Goal: Task Accomplishment & Management: Use online tool/utility

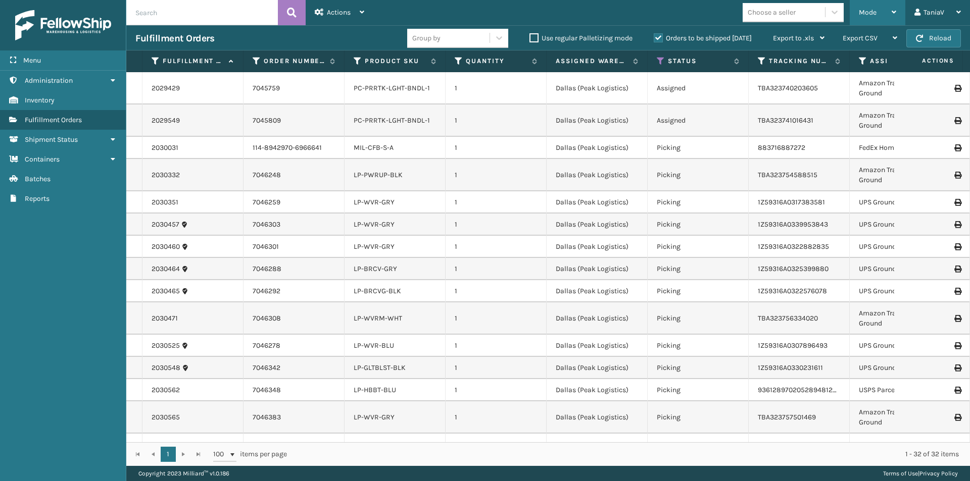
click at [895, 11] on icon at bounding box center [893, 12] width 5 height 7
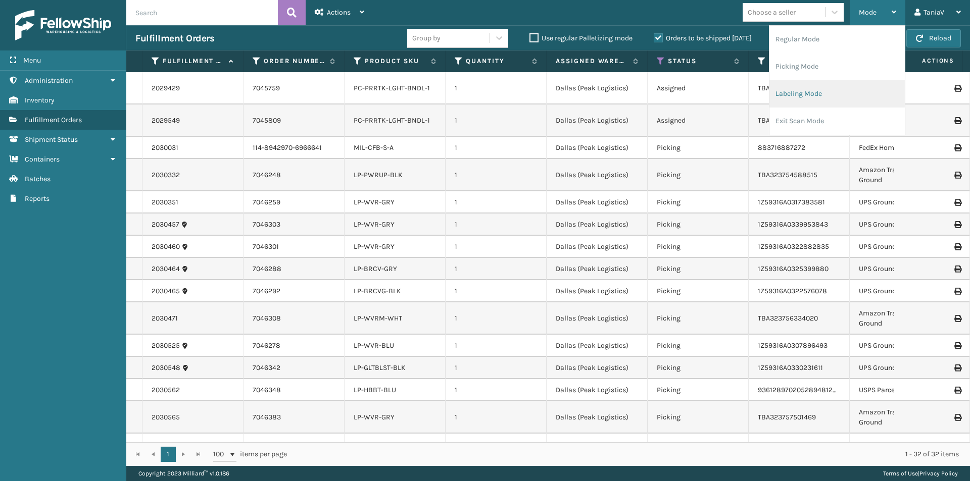
click at [806, 90] on li "Labeling Mode" at bounding box center [836, 93] width 135 height 27
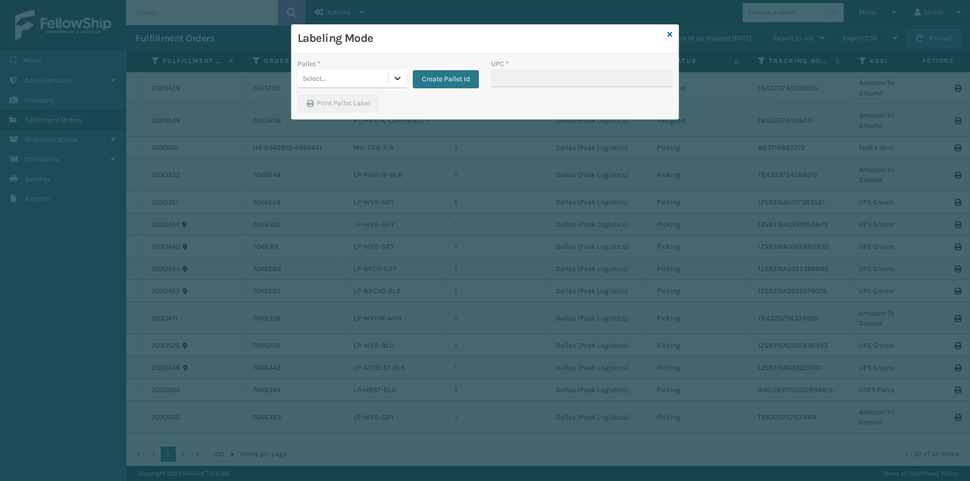
click at [401, 77] on icon at bounding box center [397, 78] width 10 height 10
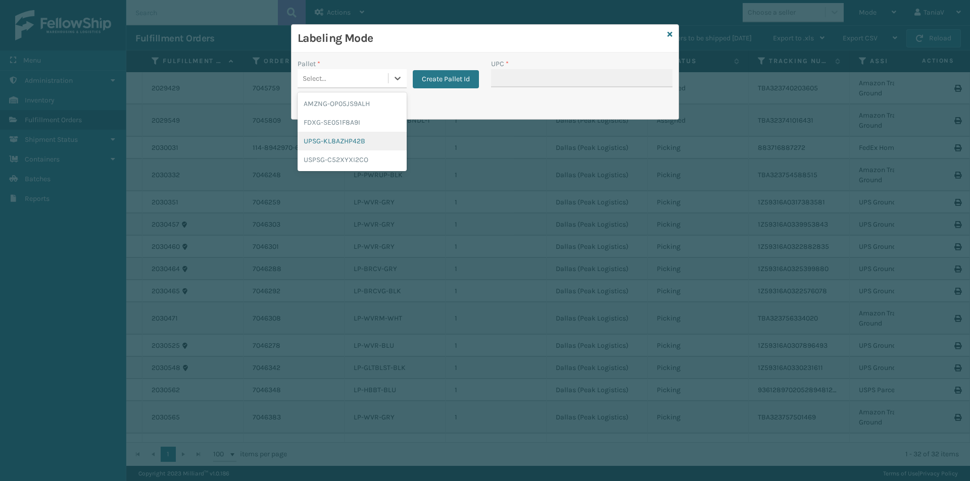
click at [342, 139] on div "UPSG-KL8AZHP42B" at bounding box center [351, 141] width 109 height 19
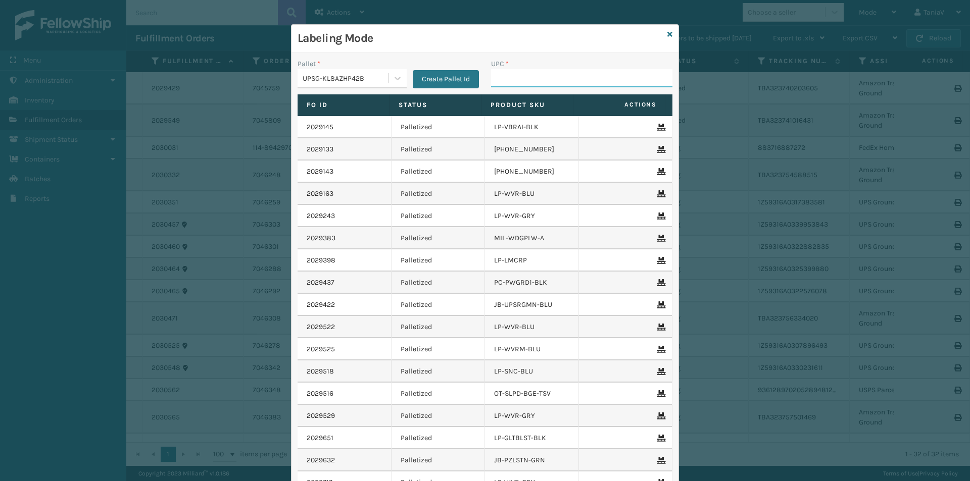
click at [502, 80] on input "UPC *" at bounding box center [581, 78] width 181 height 18
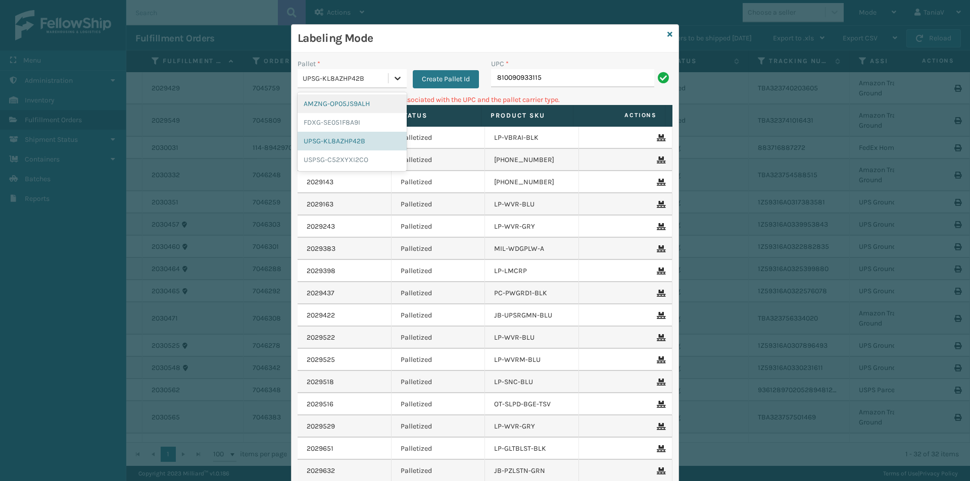
click at [395, 77] on icon at bounding box center [397, 78] width 10 height 10
click at [326, 120] on div "FDXG-SE051F8A9I" at bounding box center [351, 122] width 109 height 19
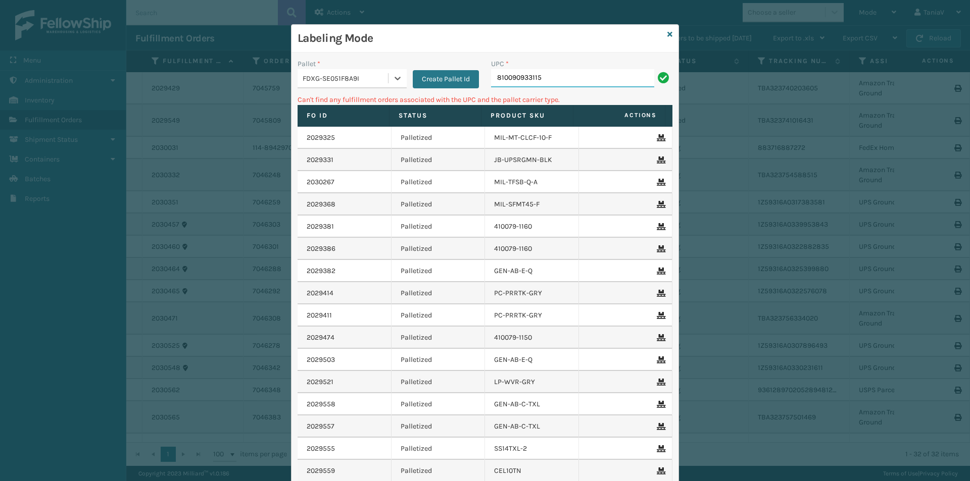
click at [540, 79] on input "810090933115" at bounding box center [572, 78] width 163 height 18
click at [393, 78] on icon at bounding box center [397, 78] width 10 height 10
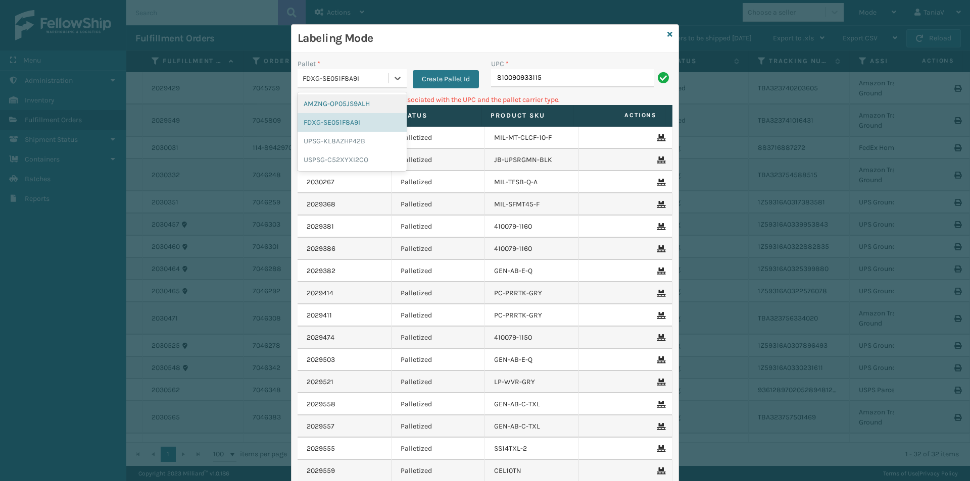
click at [357, 105] on div "AMZNG-OP05JS9ALH" at bounding box center [351, 103] width 109 height 19
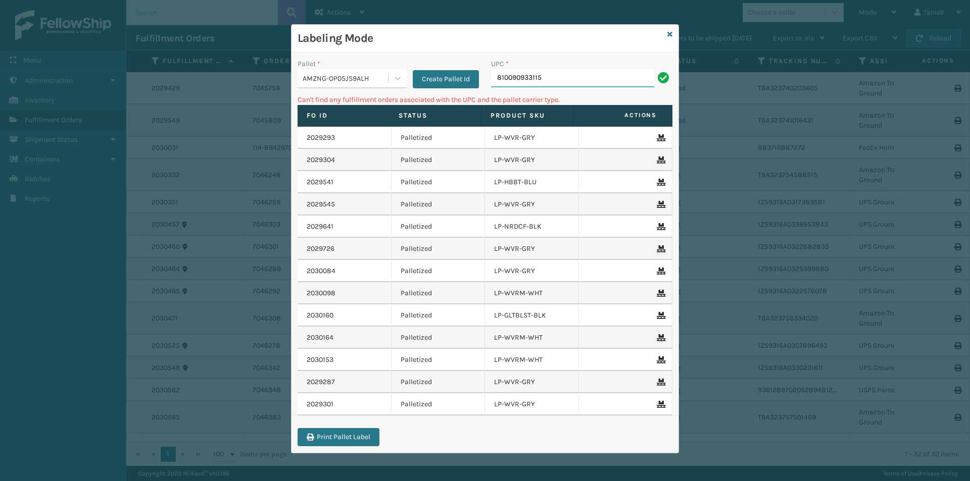
click at [564, 76] on input "810090933115" at bounding box center [572, 78] width 163 height 18
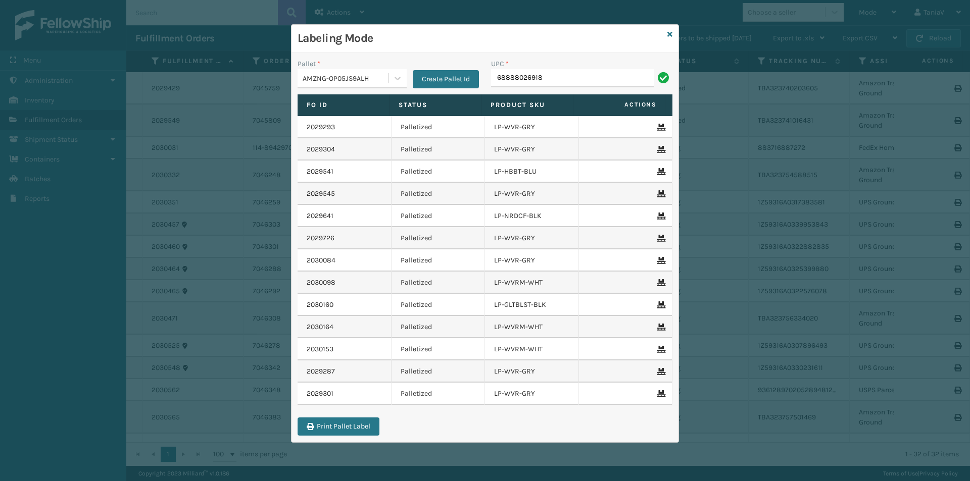
type input "68888026918"
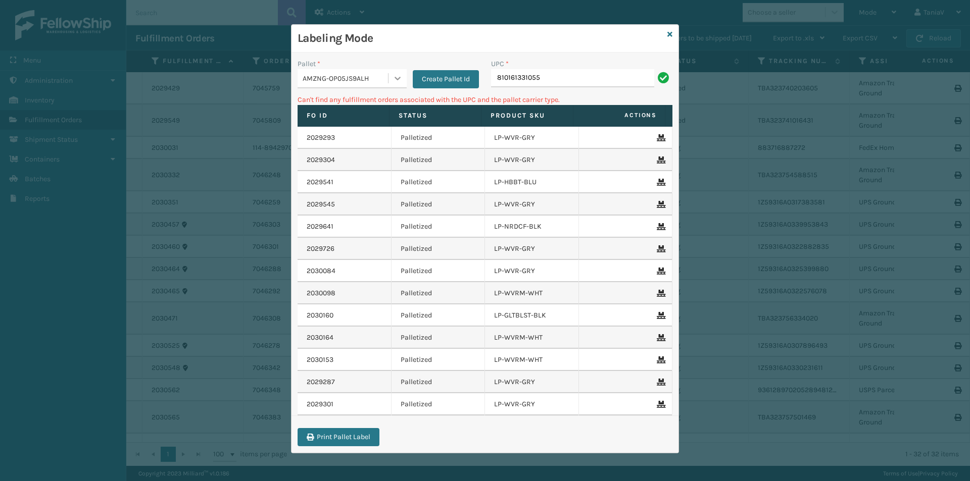
drag, startPoint x: 403, startPoint y: 80, endPoint x: 373, endPoint y: 90, distance: 31.2
click at [402, 80] on div at bounding box center [397, 78] width 18 height 18
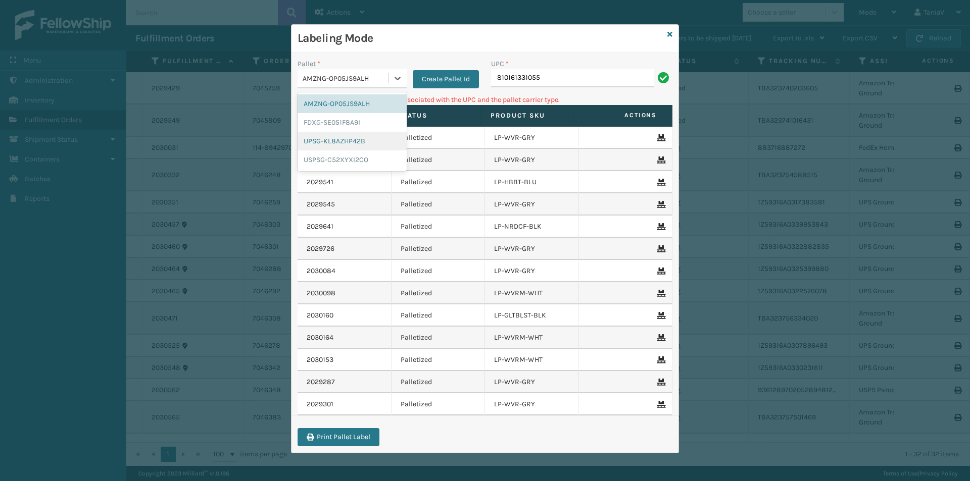
click at [345, 136] on div "UPSG-KL8AZHP42B" at bounding box center [351, 141] width 109 height 19
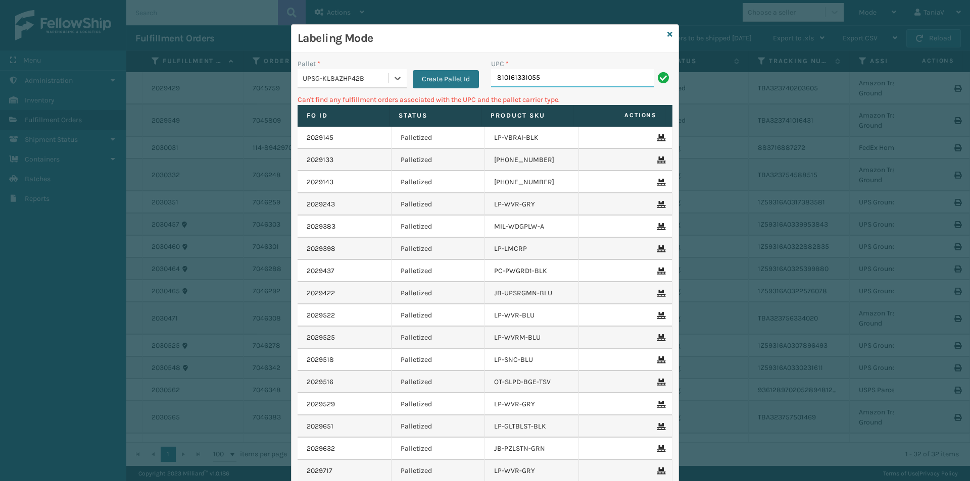
click at [560, 75] on input "810161331055" at bounding box center [572, 78] width 163 height 18
click at [394, 81] on icon at bounding box center [397, 78] width 10 height 10
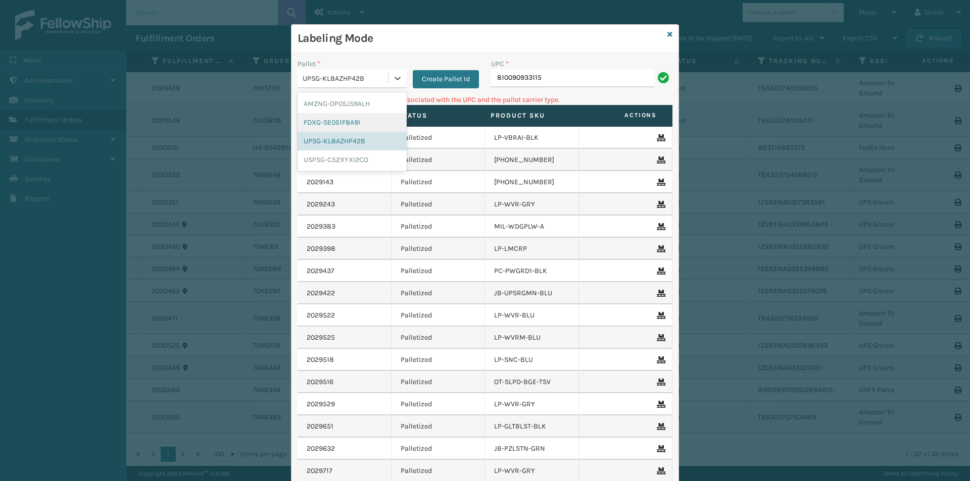
click at [334, 124] on div "FDXG-SE051F8A9I" at bounding box center [351, 122] width 109 height 19
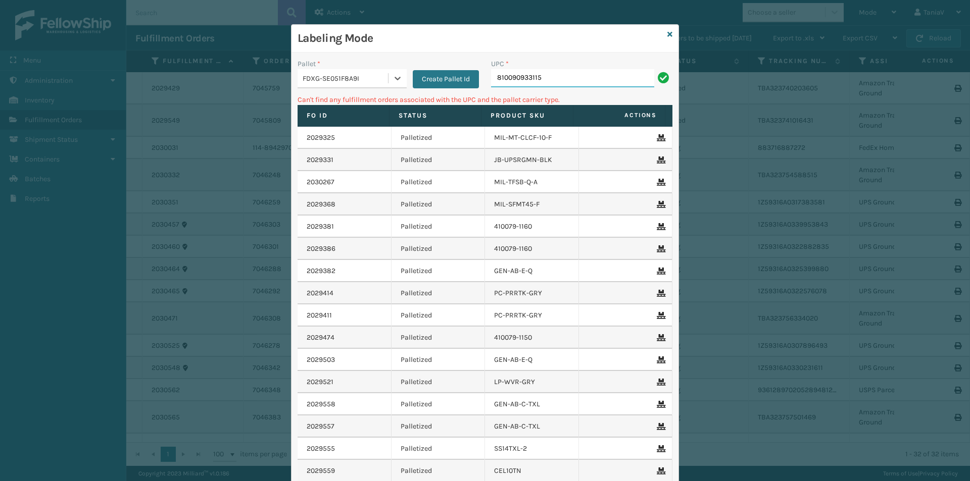
click at [583, 76] on input "810090933115" at bounding box center [572, 78] width 163 height 18
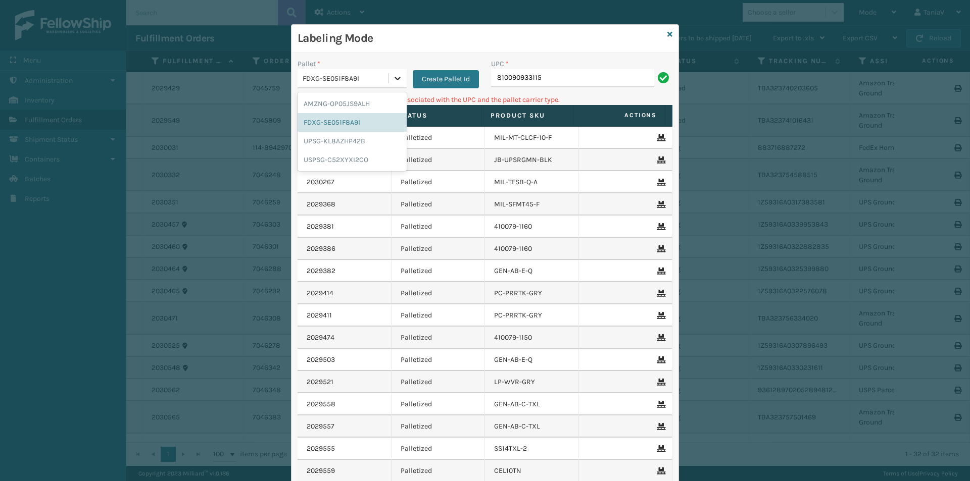
click at [394, 78] on icon at bounding box center [397, 79] width 6 height 4
click at [347, 102] on div "AMZNG-OP05JS9ALH" at bounding box center [351, 103] width 109 height 19
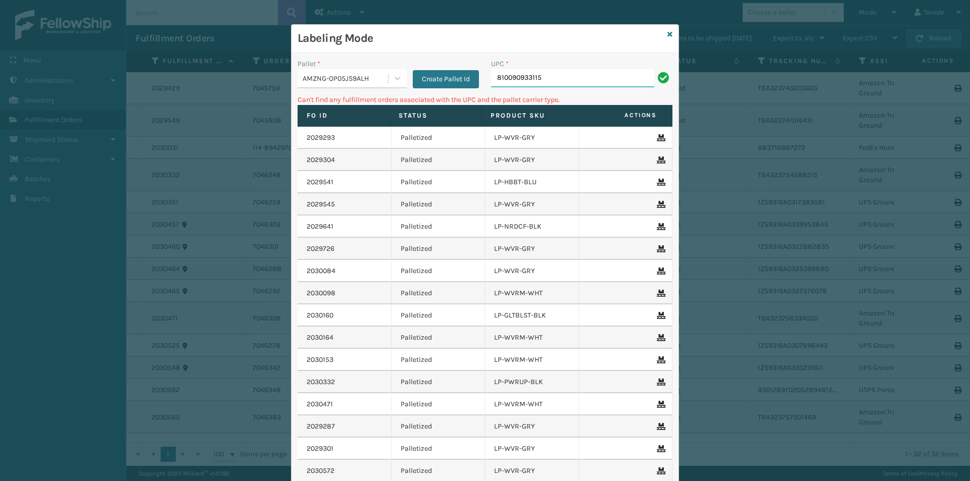
click at [561, 81] on input "810090933115" at bounding box center [572, 78] width 163 height 18
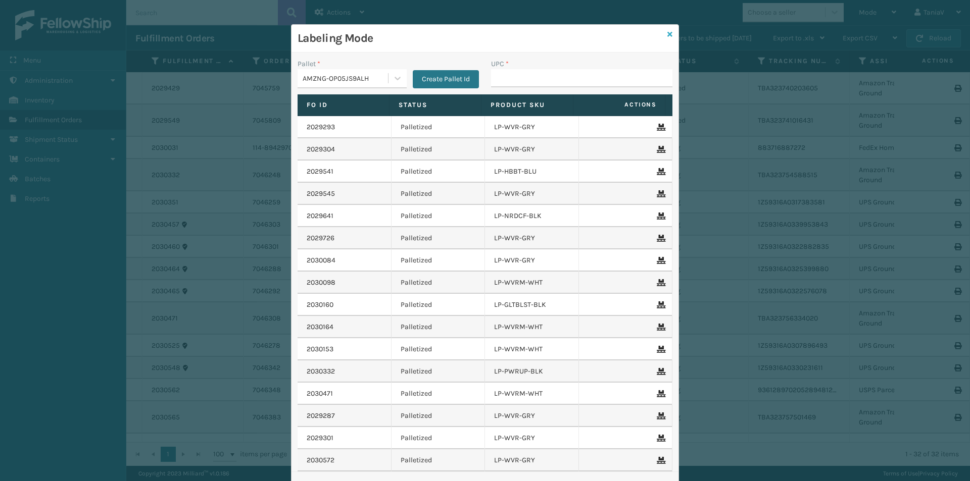
click at [668, 33] on icon at bounding box center [669, 34] width 5 height 7
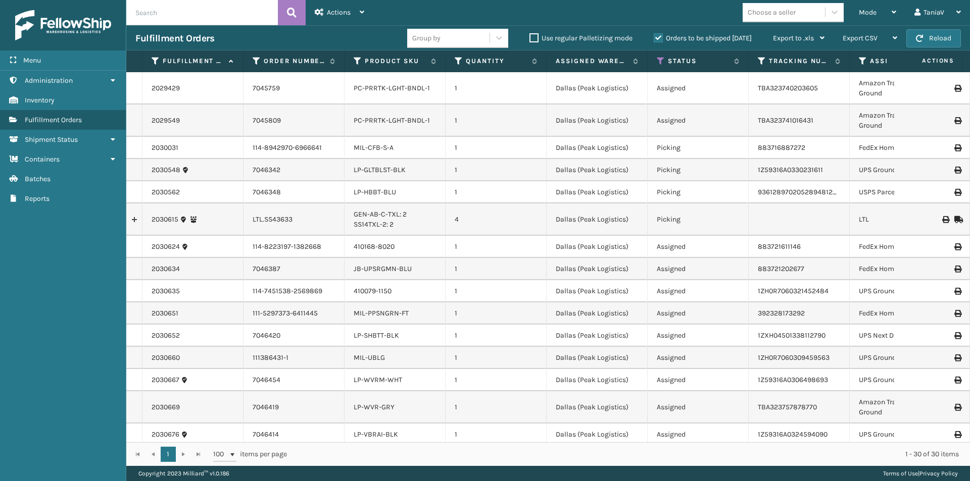
click at [659, 37] on label "Orders to be shipped [DATE]" at bounding box center [703, 38] width 98 height 9
click at [654, 37] on input "Orders to be shipped [DATE]" at bounding box center [654, 35] width 1 height 7
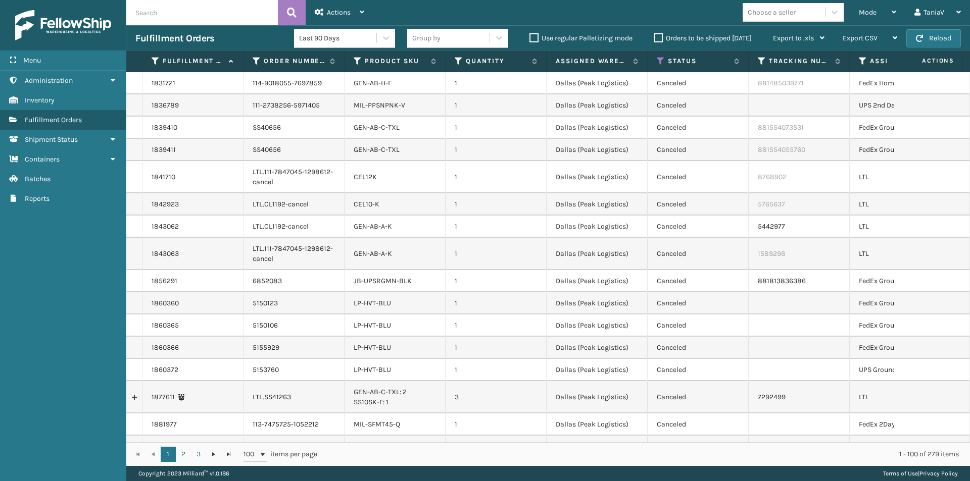
click at [171, 12] on input "text" at bounding box center [202, 12] width 152 height 25
type input "2030565"
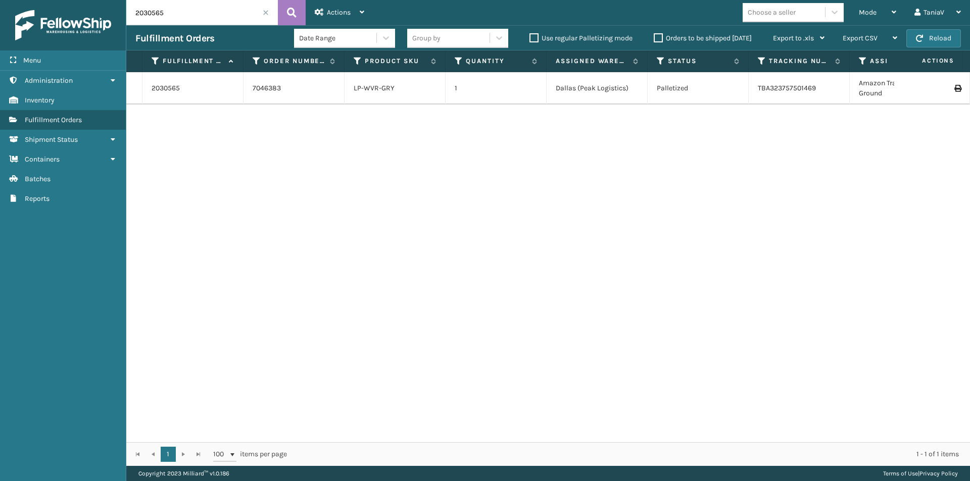
click at [954, 87] on icon at bounding box center [957, 88] width 6 height 7
click at [895, 12] on icon at bounding box center [893, 12] width 5 height 7
drag, startPoint x: 553, startPoint y: 214, endPoint x: 623, endPoint y: 87, distance: 144.7
click at [555, 205] on div "2030565 7046383 LP-WVR-GRY 1 [GEOGRAPHIC_DATA] (Peak Logistics) Palletized TBA3…" at bounding box center [547, 257] width 843 height 370
click at [266, 11] on span at bounding box center [266, 13] width 6 height 6
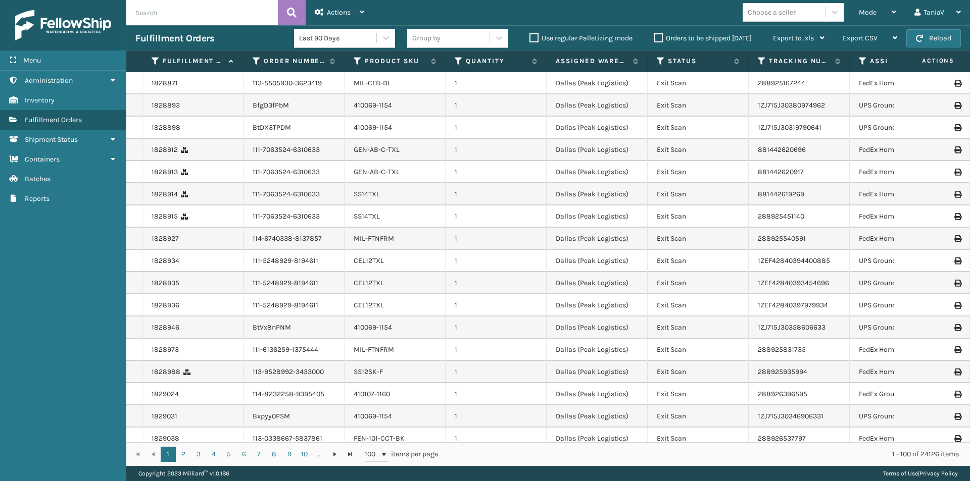
click at [656, 38] on label "Orders to be shipped [DATE]" at bounding box center [703, 38] width 98 height 9
click at [654, 38] on input "Orders to be shipped [DATE]" at bounding box center [654, 35] width 1 height 7
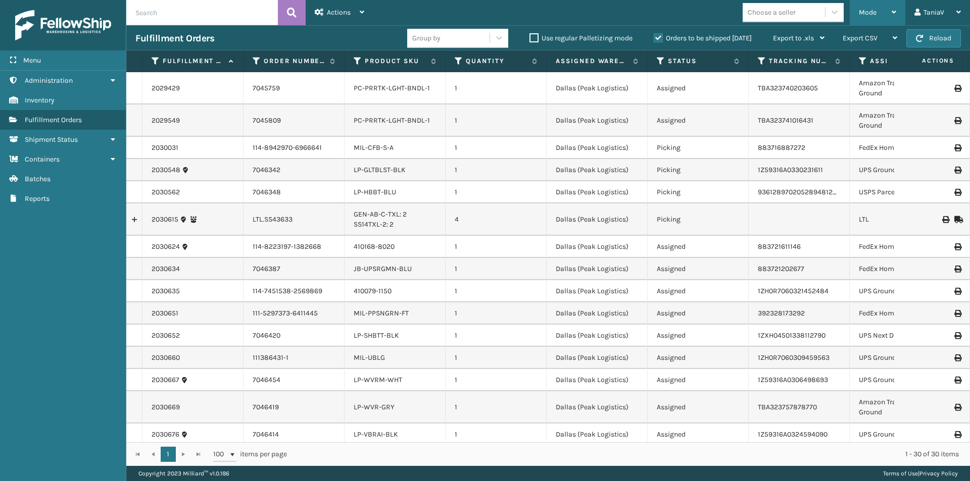
drag, startPoint x: 897, startPoint y: 10, endPoint x: 874, endPoint y: 33, distance: 32.1
click at [896, 11] on div "Mode Regular Mode Picking Mode Labeling Mode Exit Scan Mode" at bounding box center [878, 12] width 56 height 25
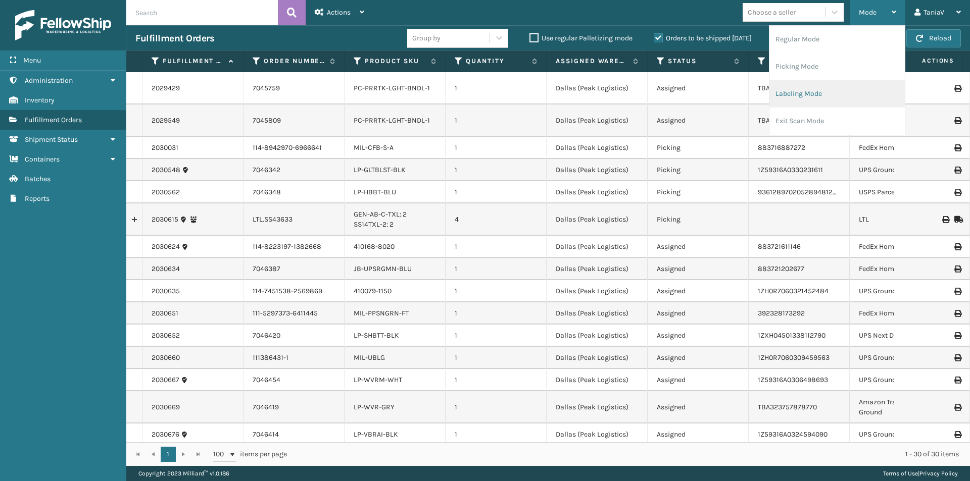
drag, startPoint x: 794, startPoint y: 98, endPoint x: 787, endPoint y: 102, distance: 8.4
click at [787, 102] on li "Labeling Mode" at bounding box center [836, 93] width 135 height 27
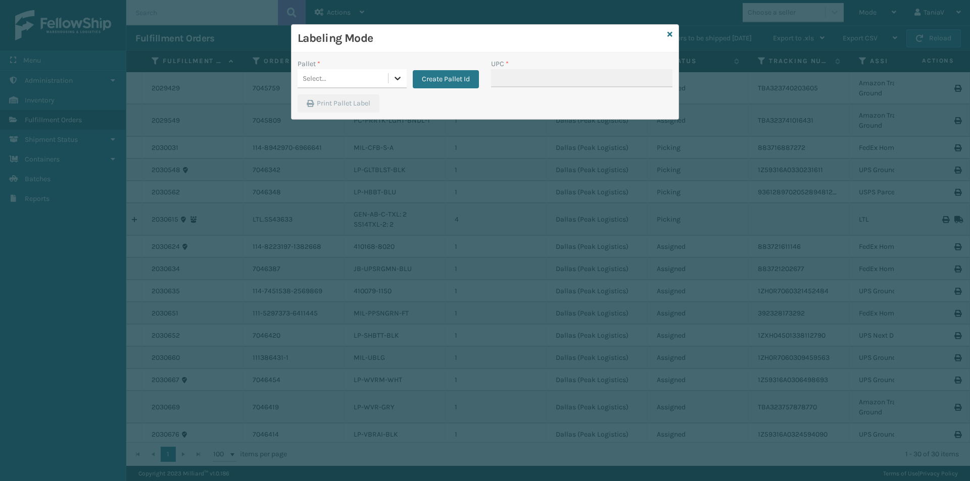
drag, startPoint x: 402, startPoint y: 80, endPoint x: 391, endPoint y: 86, distance: 12.2
click at [400, 82] on icon at bounding box center [397, 78] width 10 height 10
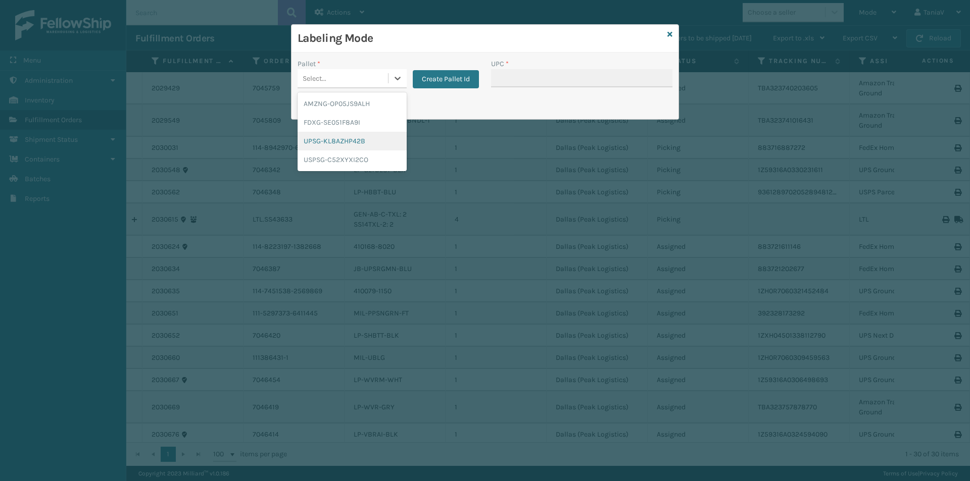
click at [348, 141] on div "UPSG-KL8AZHP42B" at bounding box center [351, 141] width 109 height 19
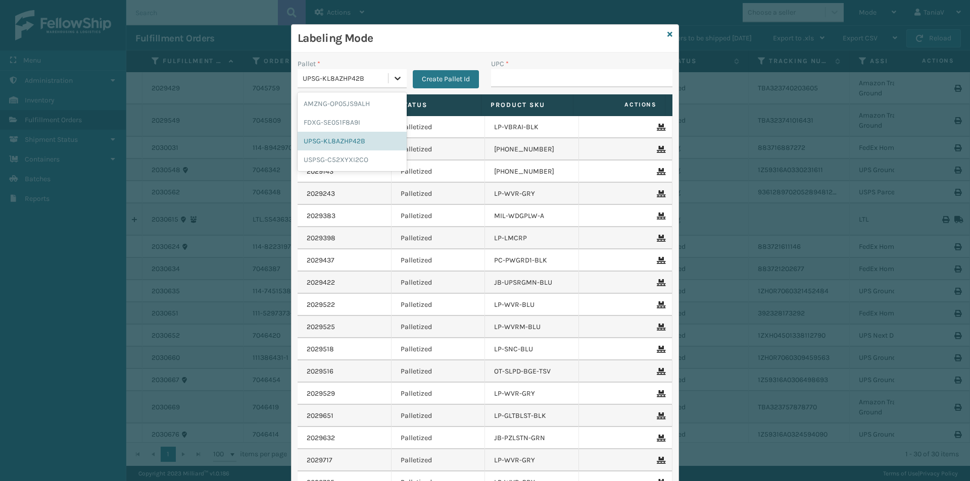
click at [392, 80] on icon at bounding box center [397, 78] width 10 height 10
drag, startPoint x: 345, startPoint y: 101, endPoint x: 395, endPoint y: 87, distance: 51.8
click at [348, 101] on div "AMZNG-OP05JS9ALH" at bounding box center [351, 103] width 109 height 19
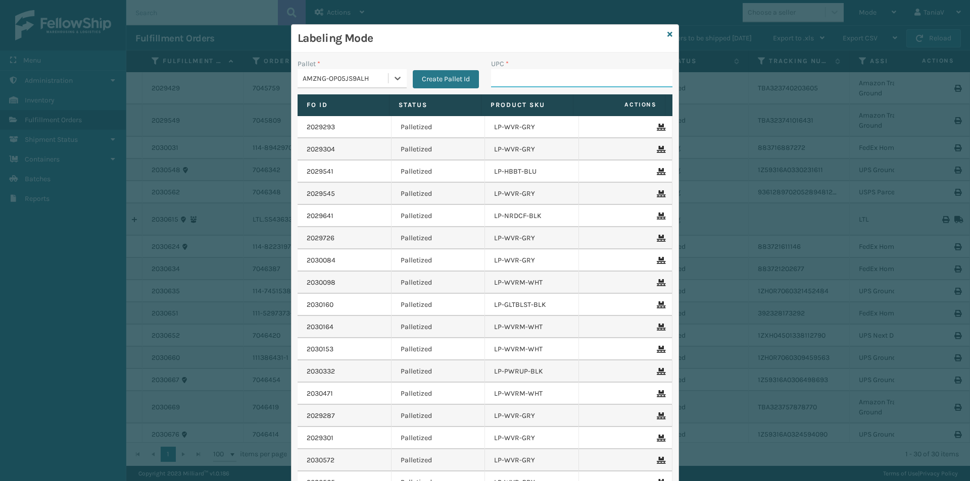
click at [511, 75] on input "UPC *" at bounding box center [581, 78] width 181 height 18
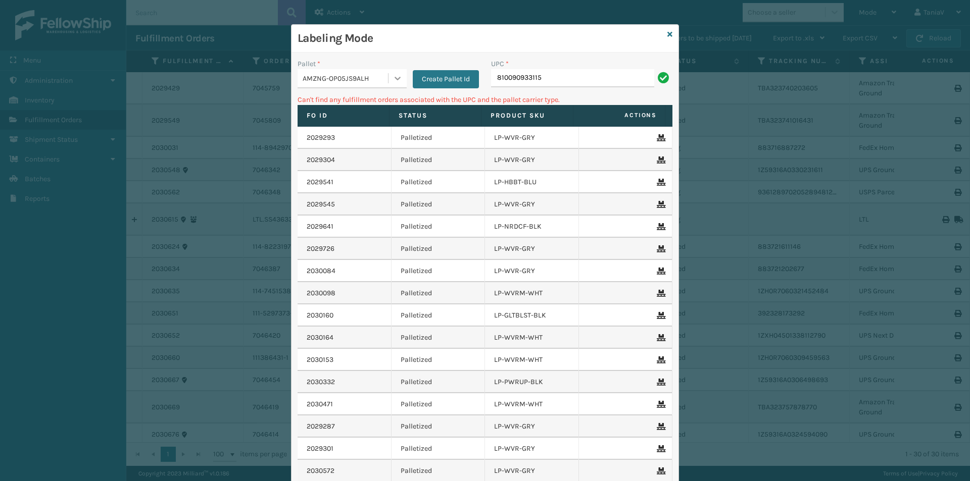
click at [392, 79] on icon at bounding box center [397, 78] width 10 height 10
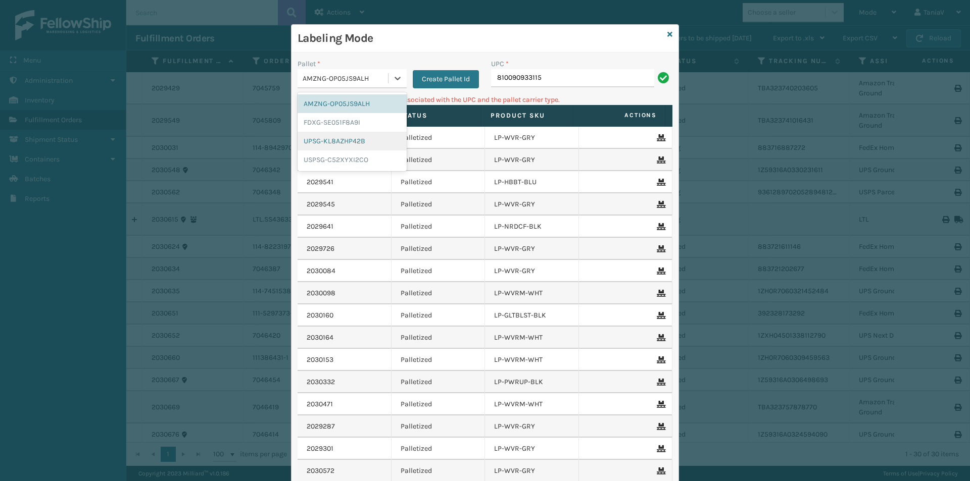
click at [346, 140] on div "UPSG-KL8AZHP42B" at bounding box center [351, 141] width 109 height 19
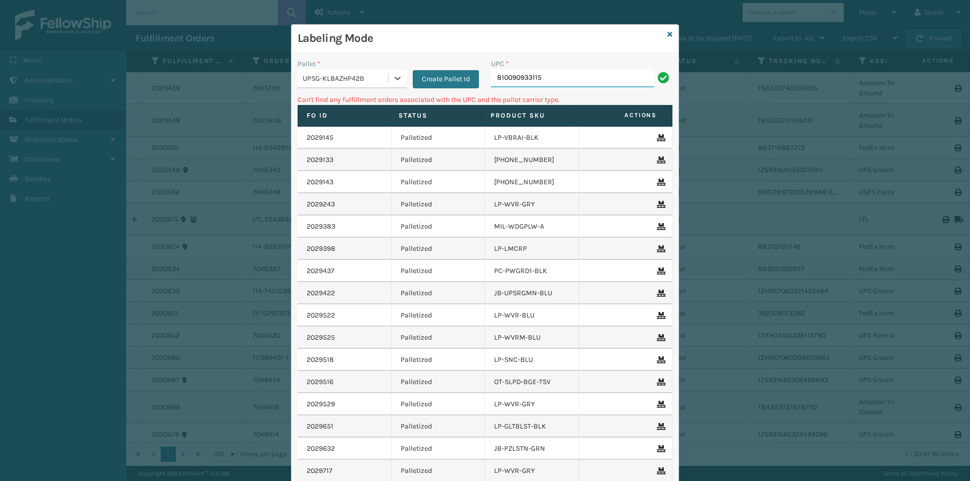
click at [564, 77] on input "810090933115" at bounding box center [572, 78] width 163 height 18
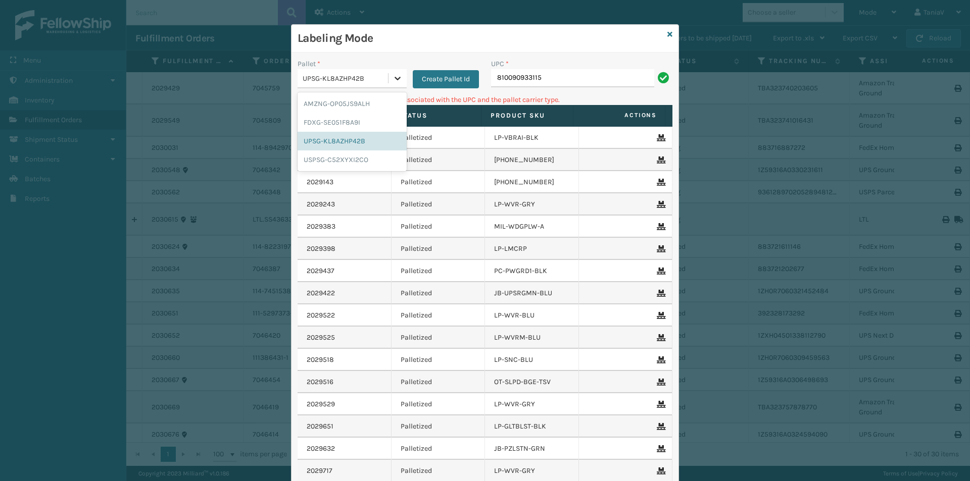
click at [399, 80] on div at bounding box center [397, 78] width 18 height 18
click at [348, 119] on div "FDXG-SE051F8A9I" at bounding box center [351, 122] width 109 height 19
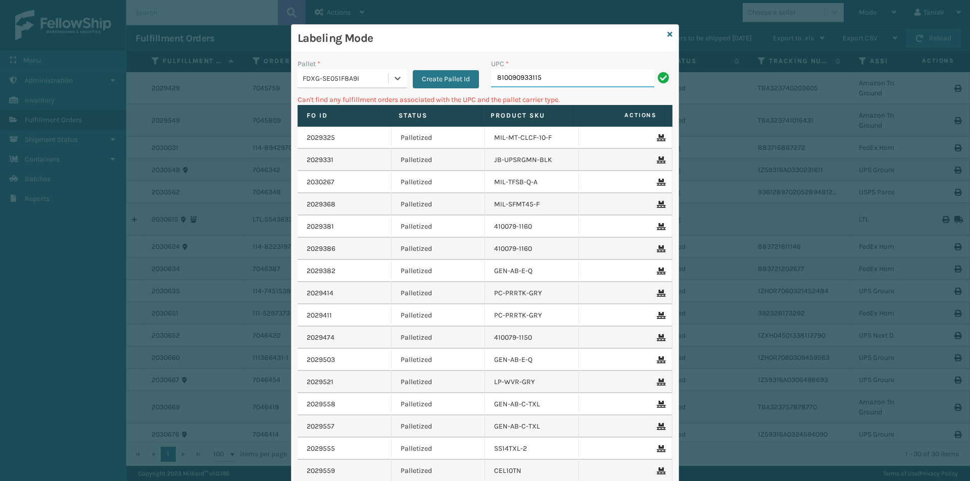
click at [564, 78] on input "810090933115" at bounding box center [572, 78] width 163 height 18
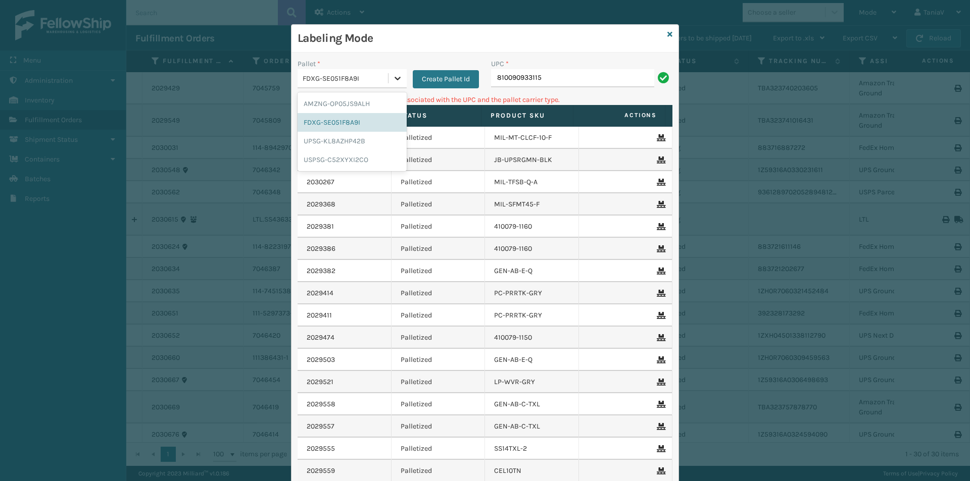
click at [397, 79] on icon at bounding box center [397, 78] width 10 height 10
click at [336, 158] on div "USPSG-C52XYXI2CO" at bounding box center [351, 160] width 109 height 19
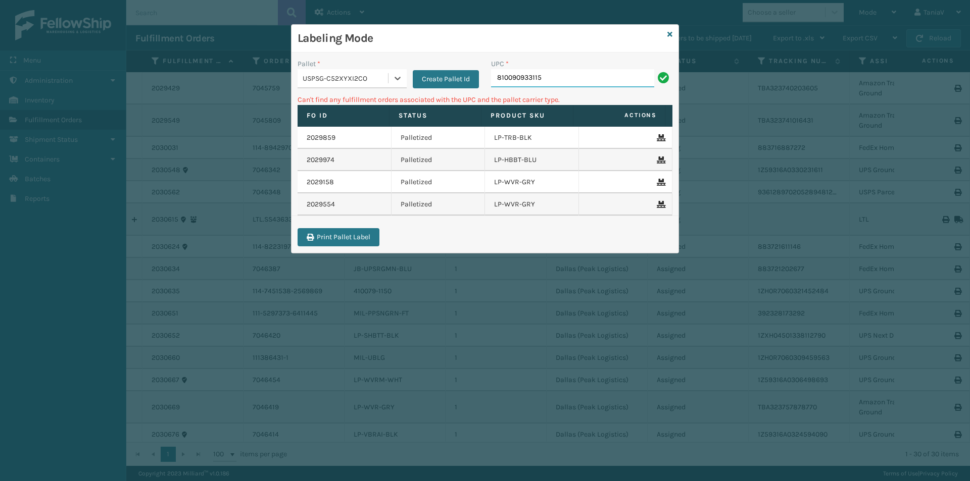
click at [558, 81] on input "810090933115" at bounding box center [572, 78] width 163 height 18
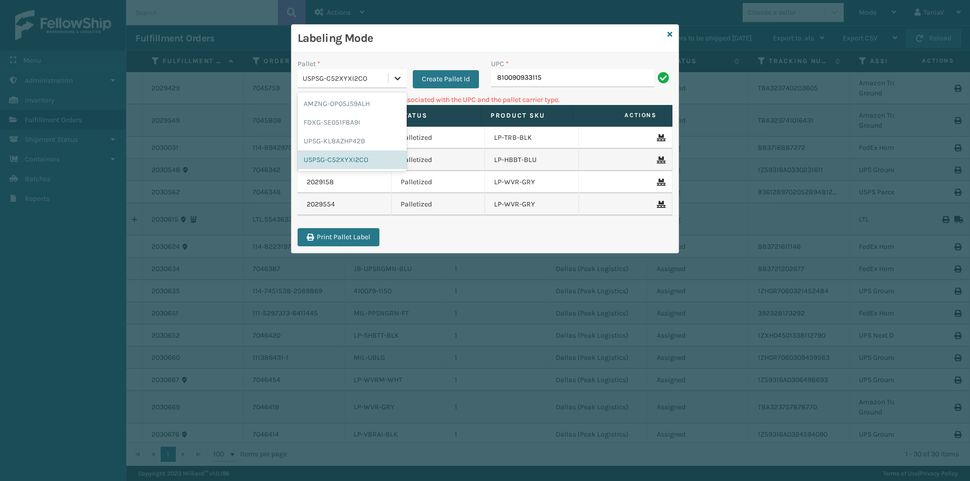
click at [400, 80] on icon at bounding box center [397, 78] width 10 height 10
click at [346, 103] on div "AMZNG-OP05JS9ALH" at bounding box center [351, 103] width 109 height 19
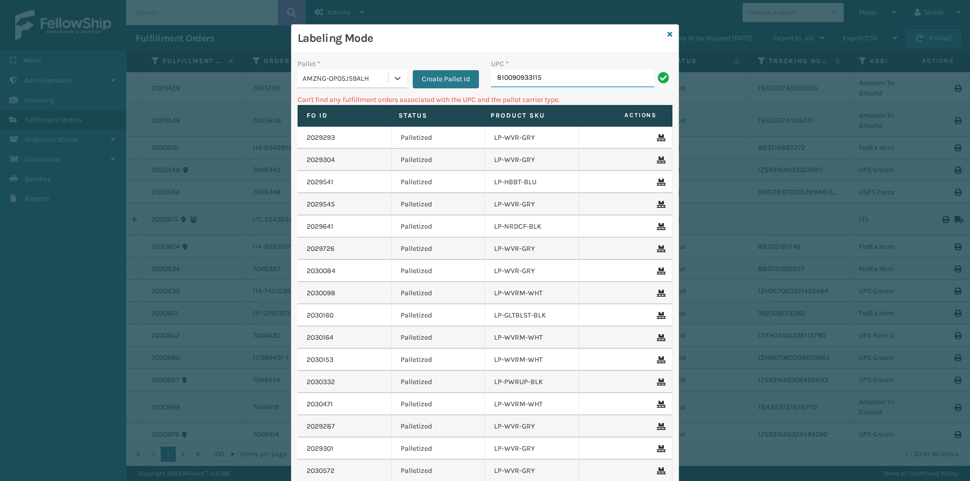
click at [565, 77] on input "810090933115" at bounding box center [572, 78] width 163 height 18
click at [668, 36] on icon at bounding box center [669, 34] width 5 height 7
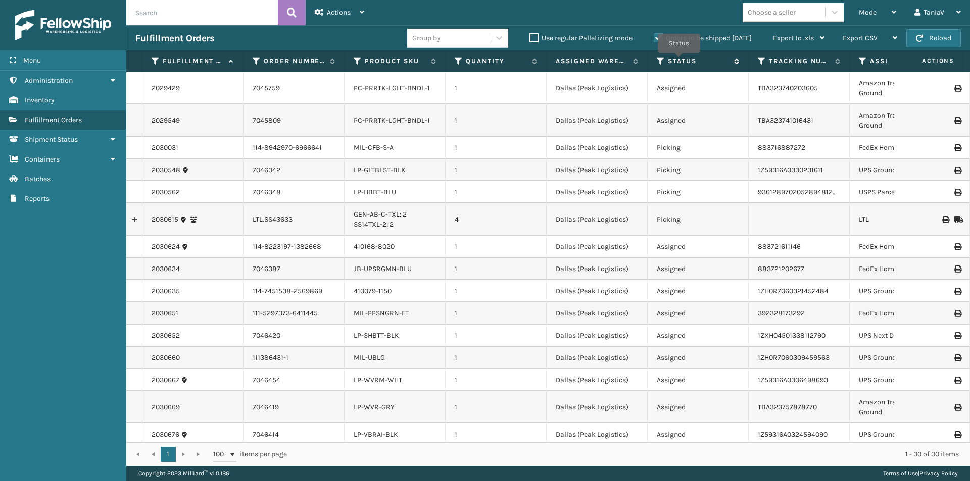
click at [679, 60] on label "Status" at bounding box center [698, 61] width 61 height 9
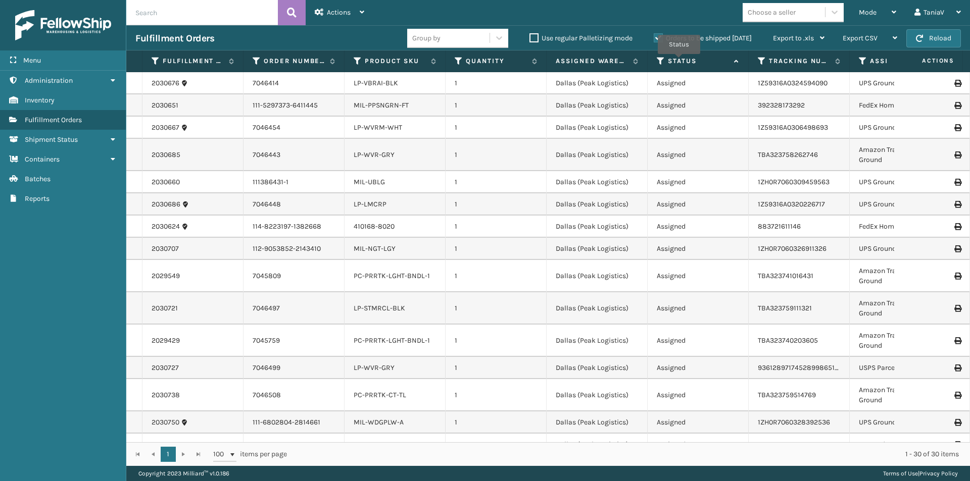
click at [679, 61] on label "Status" at bounding box center [698, 61] width 61 height 9
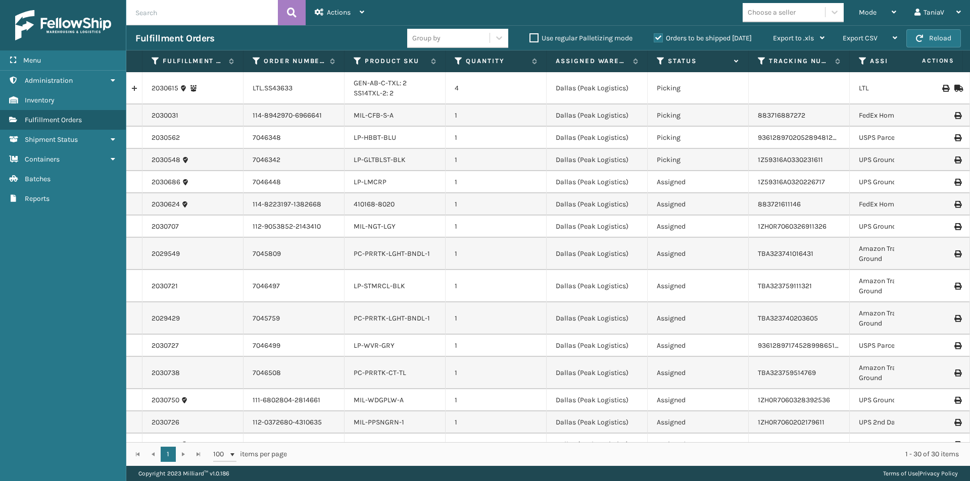
click at [657, 37] on label "Orders to be shipped [DATE]" at bounding box center [703, 38] width 98 height 9
click at [654, 37] on input "Orders to be shipped [DATE]" at bounding box center [654, 35] width 1 height 7
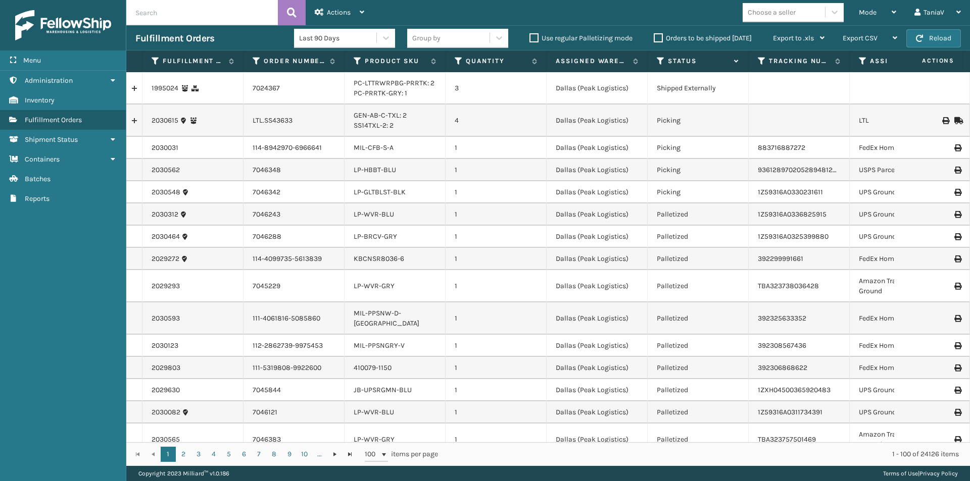
click at [156, 6] on input "text" at bounding box center [202, 12] width 152 height 25
click at [896, 10] on div "Mode Regular Mode Picking Mode Labeling Mode Exit Scan Mode" at bounding box center [878, 12] width 56 height 25
click at [658, 34] on label "Orders to be shipped [DATE]" at bounding box center [703, 38] width 98 height 9
click at [654, 34] on input "Orders to be shipped [DATE]" at bounding box center [654, 35] width 1 height 7
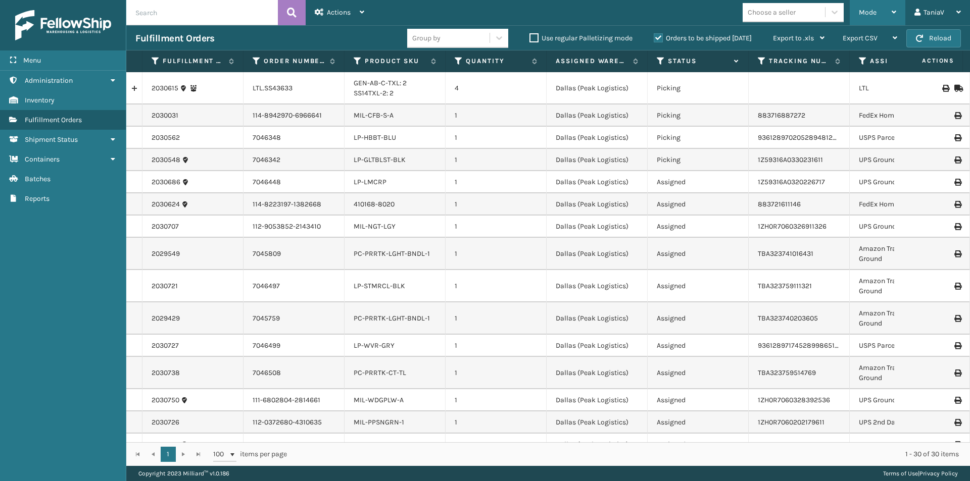
click at [895, 10] on icon at bounding box center [893, 12] width 5 height 7
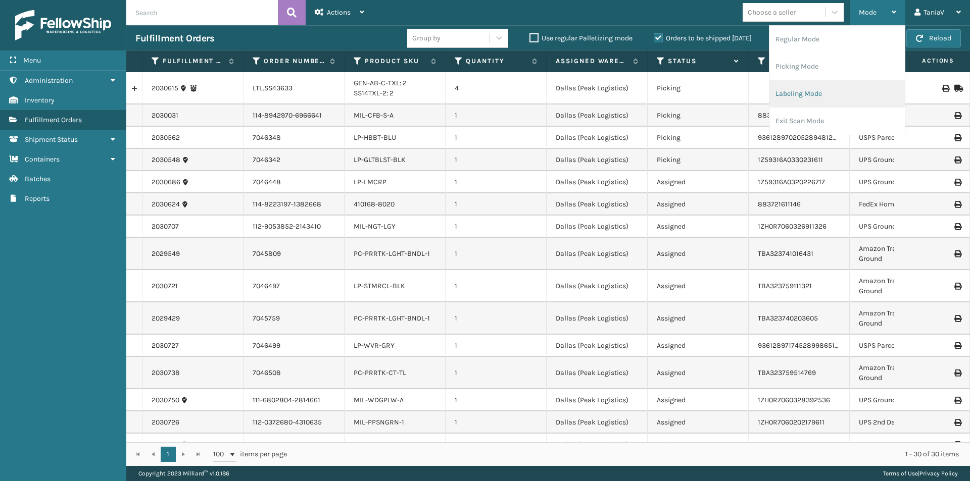
click at [786, 96] on li "Labeling Mode" at bounding box center [836, 93] width 135 height 27
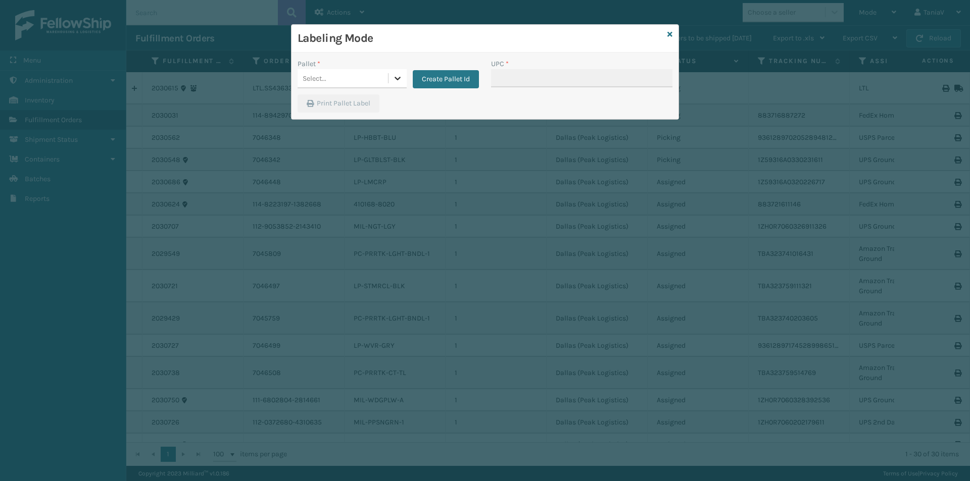
click at [401, 77] on icon at bounding box center [397, 78] width 10 height 10
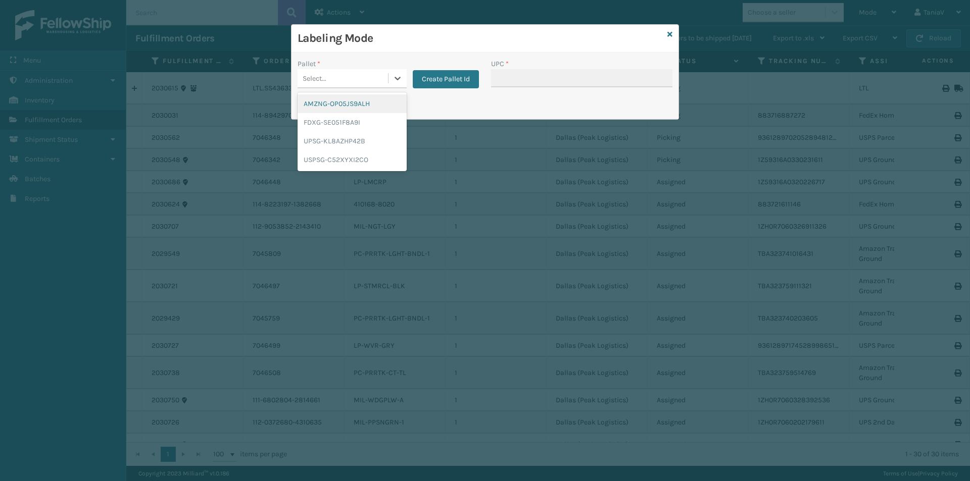
click at [338, 107] on div "AMZNG-OP05JS9ALH" at bounding box center [351, 103] width 109 height 19
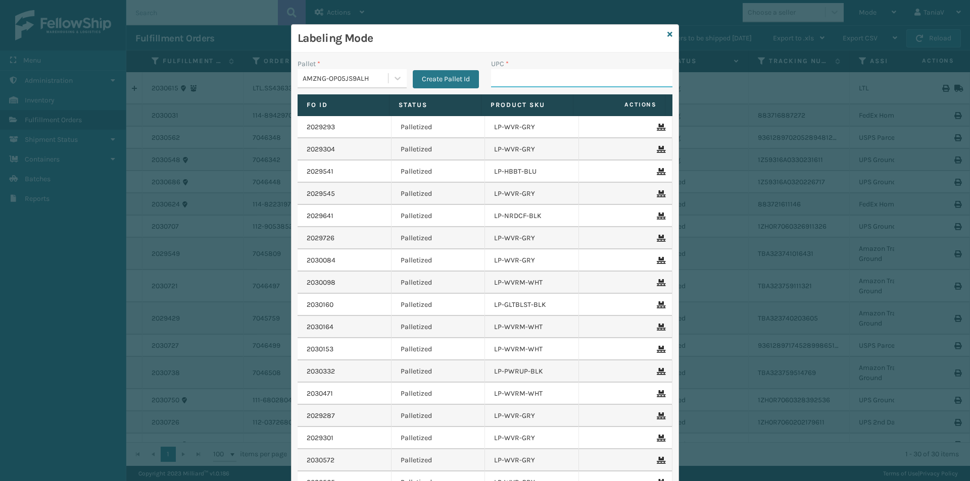
click at [527, 83] on input "UPC *" at bounding box center [581, 78] width 181 height 18
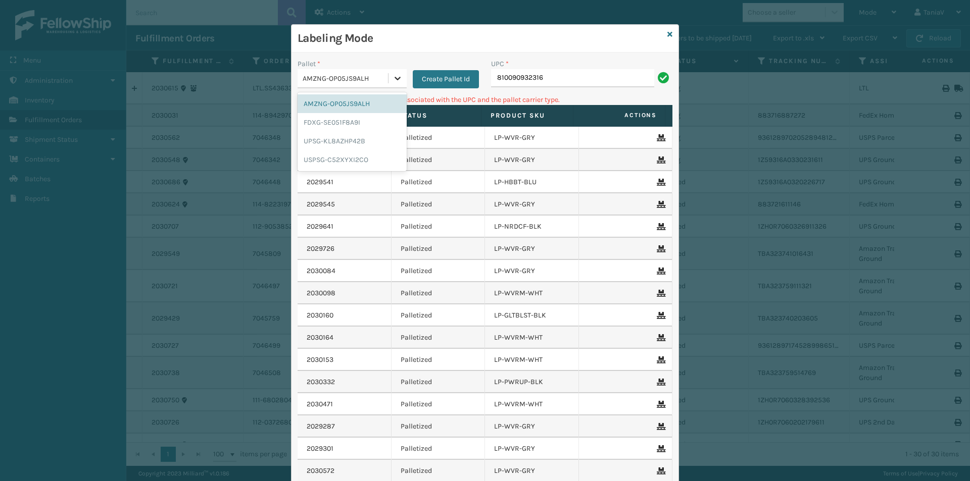
click at [398, 79] on icon at bounding box center [397, 78] width 10 height 10
click at [336, 121] on div "FDXG-SE051F8A9I" at bounding box center [351, 122] width 109 height 19
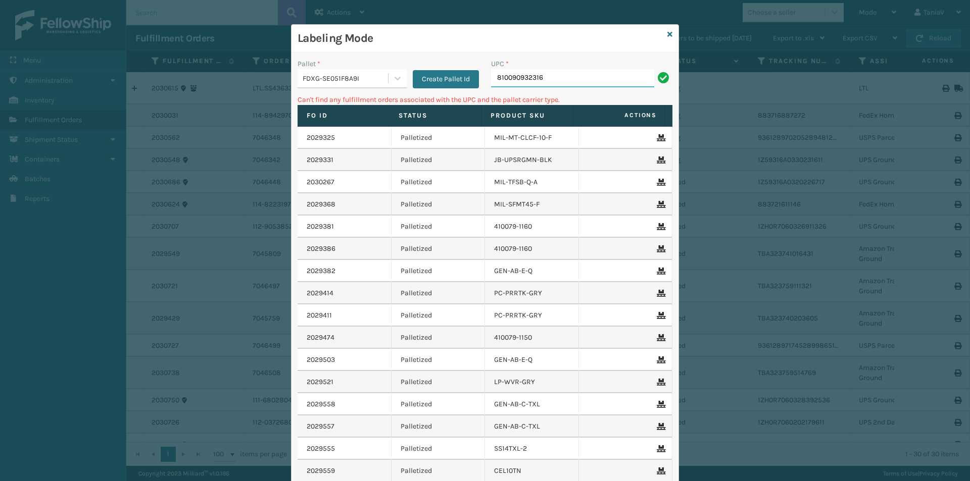
click at [580, 76] on input "810090932316" at bounding box center [572, 78] width 163 height 18
click at [395, 80] on icon at bounding box center [397, 78] width 10 height 10
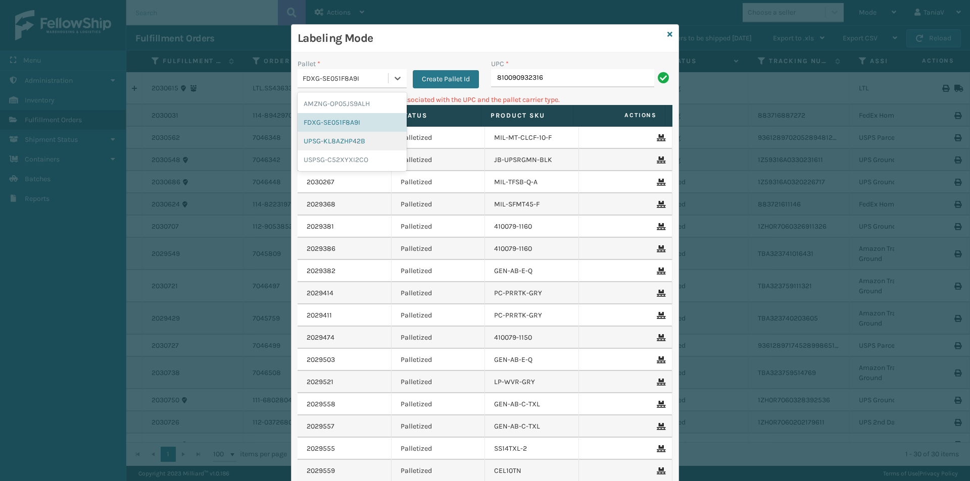
click at [336, 140] on div "UPSG-KL8AZHP42B" at bounding box center [351, 141] width 109 height 19
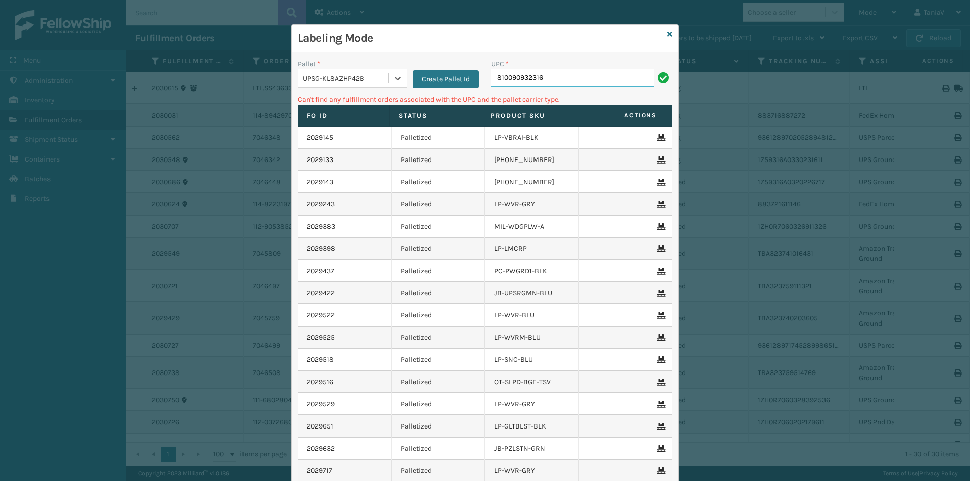
click at [575, 82] on input "810090932316" at bounding box center [572, 78] width 163 height 18
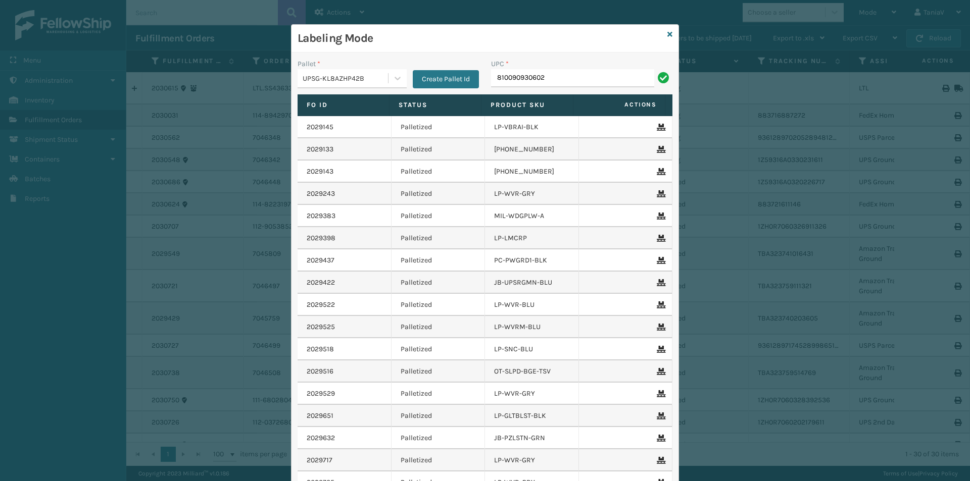
type input "810090930602"
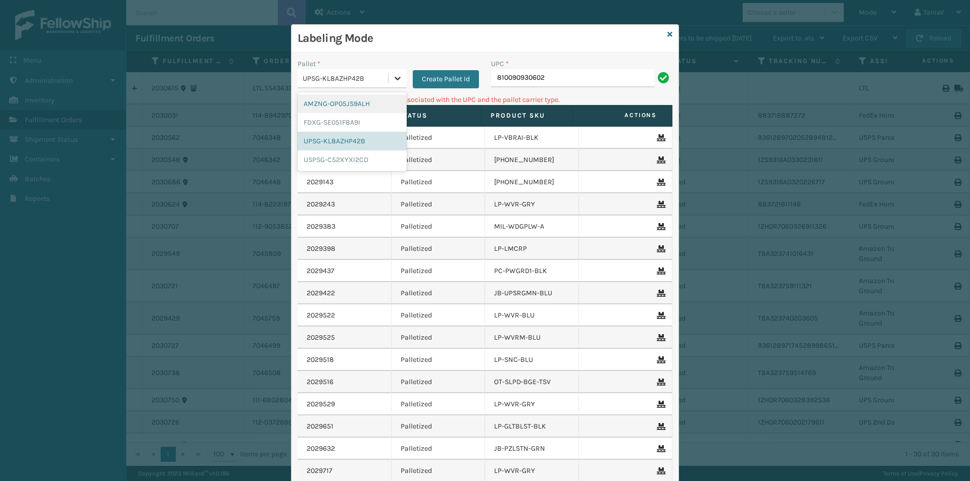
click at [392, 80] on icon at bounding box center [397, 78] width 10 height 10
click at [344, 101] on div "AMZNG-OP05JS9ALH" at bounding box center [351, 103] width 109 height 19
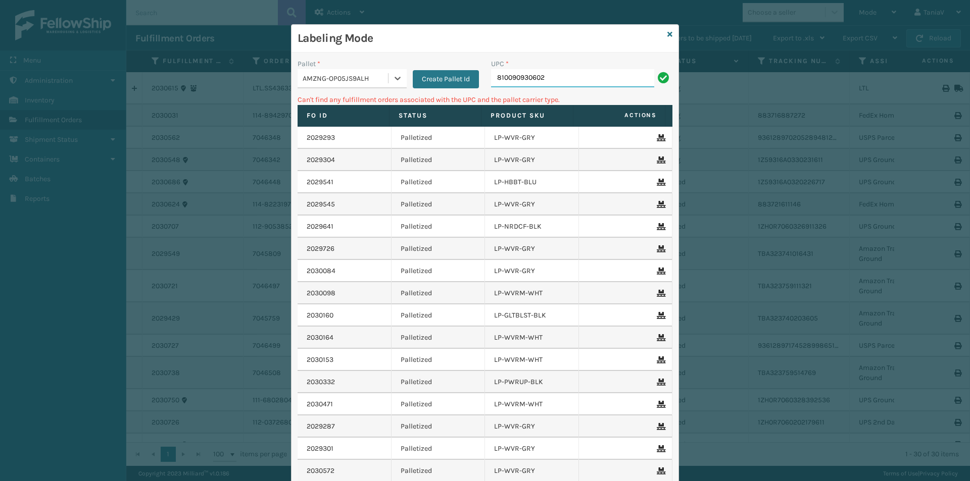
click at [574, 79] on input "810090930602" at bounding box center [572, 78] width 163 height 18
click at [397, 79] on icon at bounding box center [397, 78] width 10 height 10
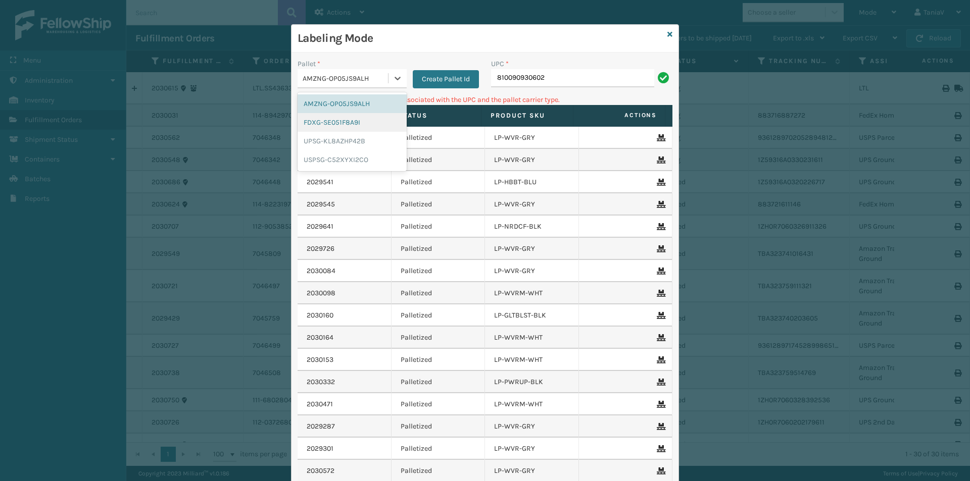
drag, startPoint x: 335, startPoint y: 120, endPoint x: 364, endPoint y: 109, distance: 31.5
click at [338, 119] on div "FDXG-SE051F8A9I" at bounding box center [351, 122] width 109 height 19
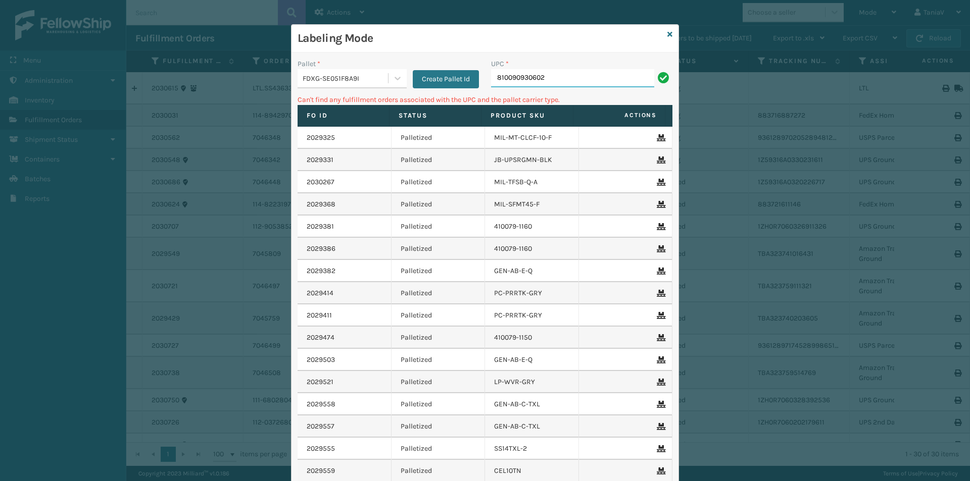
click at [559, 84] on input "810090930602" at bounding box center [572, 78] width 163 height 18
click at [394, 79] on icon at bounding box center [397, 79] width 6 height 4
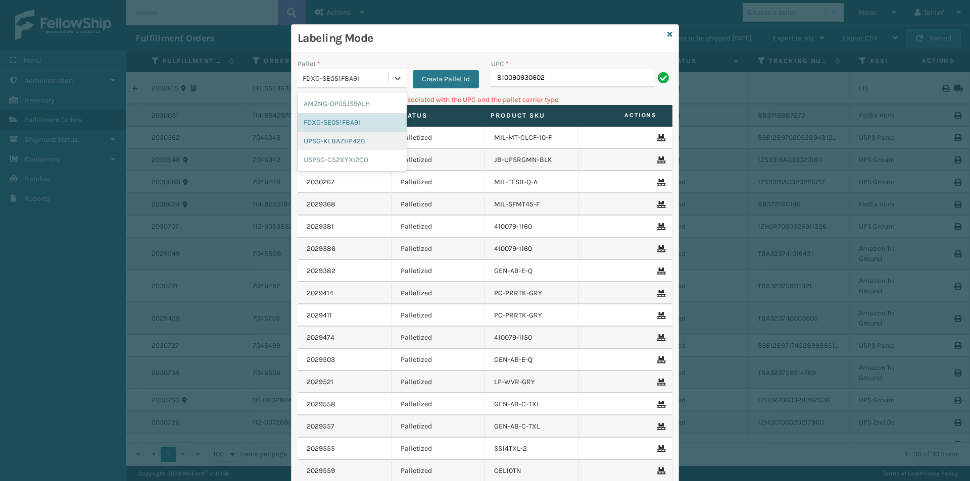
click at [350, 139] on div "UPSG-KL8AZHP42B" at bounding box center [351, 141] width 109 height 19
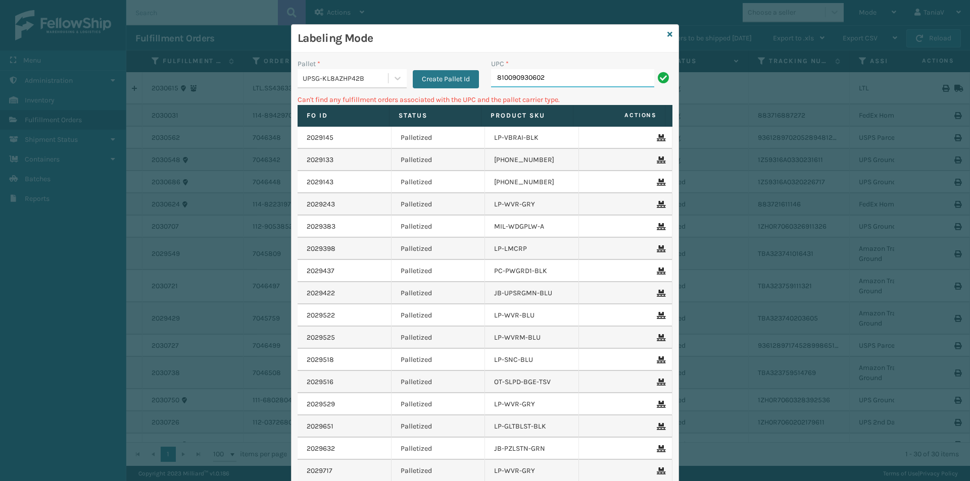
click at [563, 79] on input "810090930602" at bounding box center [572, 78] width 163 height 18
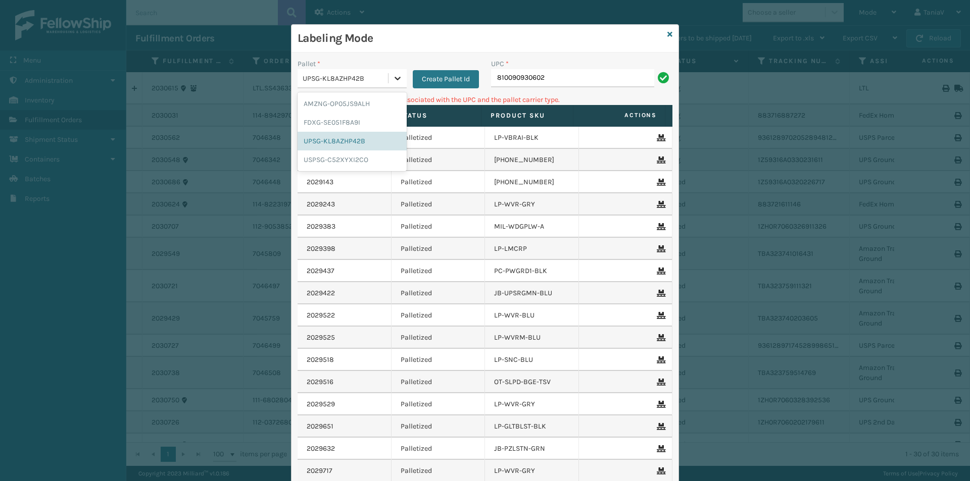
click at [394, 79] on icon at bounding box center [397, 79] width 6 height 4
click at [332, 160] on div "USPSG-C52XYXI2CO" at bounding box center [351, 160] width 109 height 19
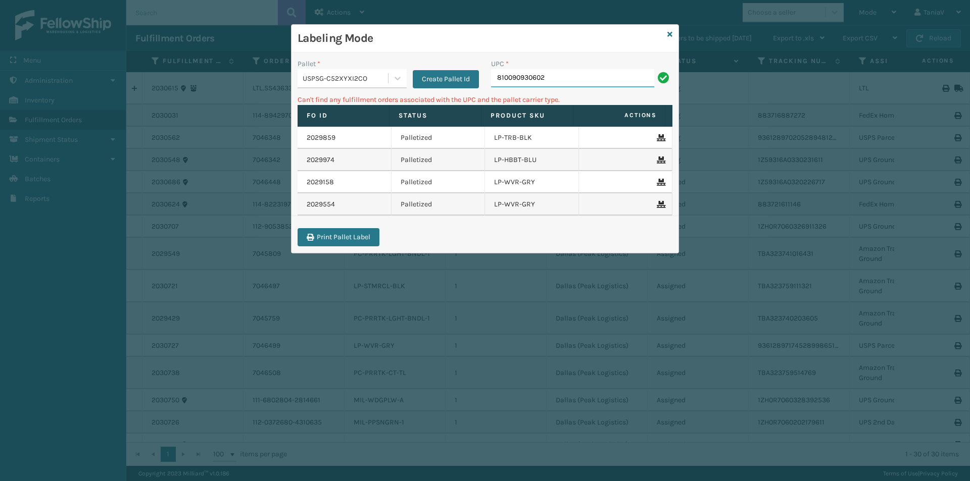
click at [557, 76] on input "810090930602" at bounding box center [572, 78] width 163 height 18
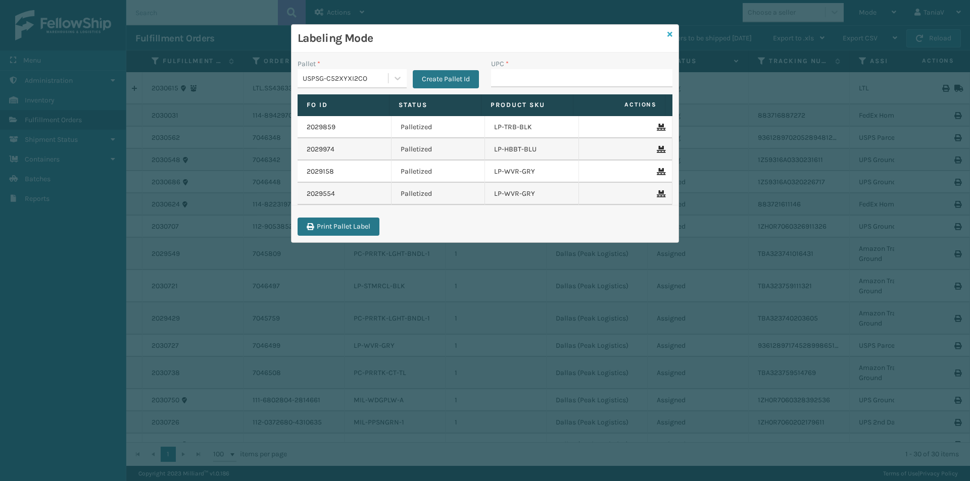
click at [671, 33] on icon at bounding box center [669, 34] width 5 height 7
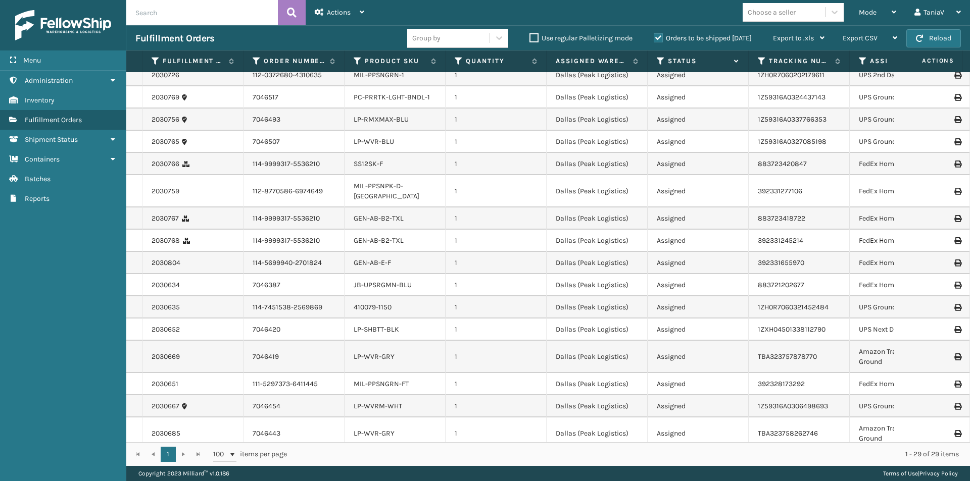
scroll to position [353, 0]
